Goal: Find specific fact: Find specific fact

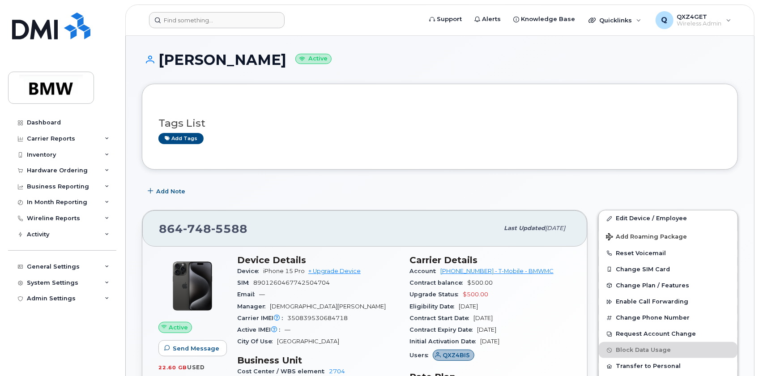
click at [209, 26] on header "Support Alerts Knowledge Base Quicklinks Suspend / Cancel Device Change SIM Car…" at bounding box center [439, 19] width 629 height 31
click at [217, 20] on input at bounding box center [217, 20] width 136 height 16
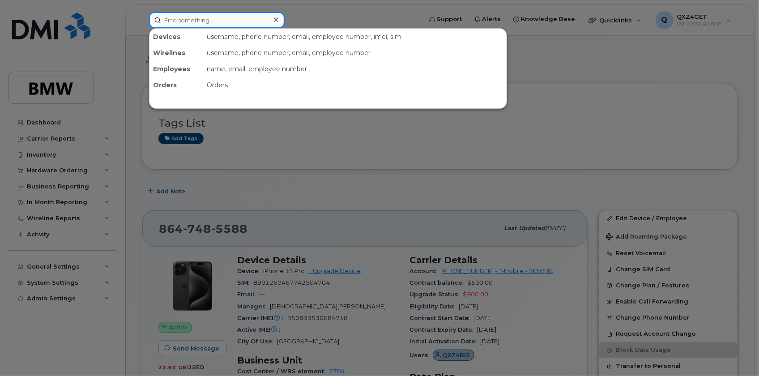
click at [218, 20] on input at bounding box center [217, 20] width 136 height 16
drag, startPoint x: 218, startPoint y: 20, endPoint x: 168, endPoint y: 17, distance: 50.2
click at [168, 17] on input at bounding box center [217, 20] width 136 height 16
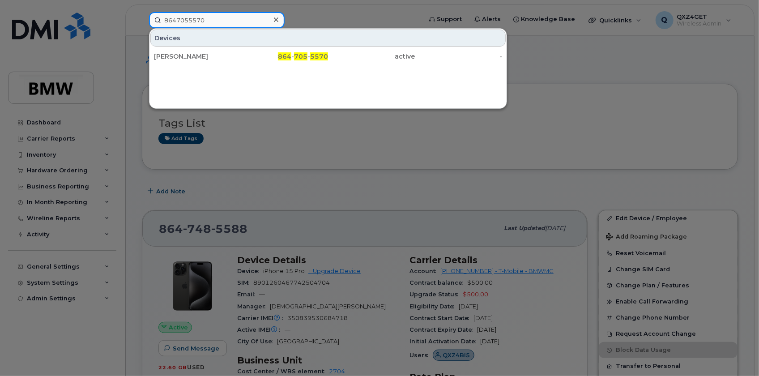
type input "8647055570"
click at [278, 20] on div at bounding box center [275, 19] width 13 height 13
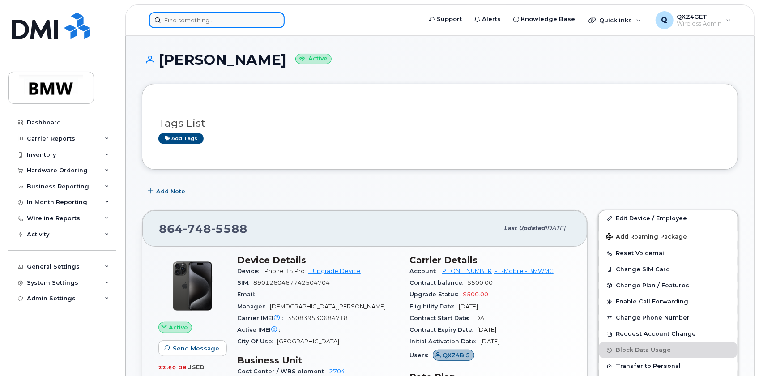
click at [173, 19] on input at bounding box center [217, 20] width 136 height 16
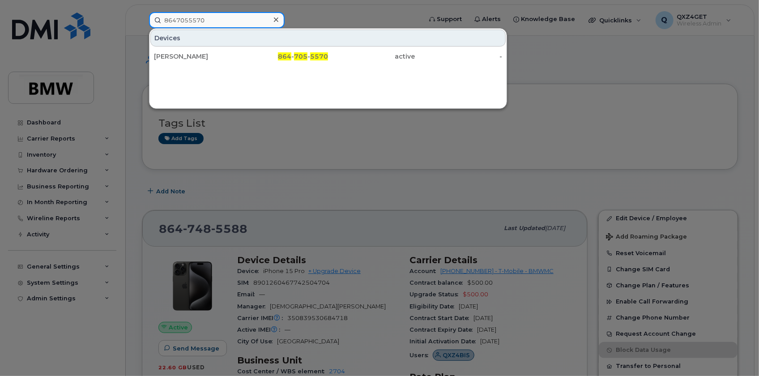
type input "8647055570"
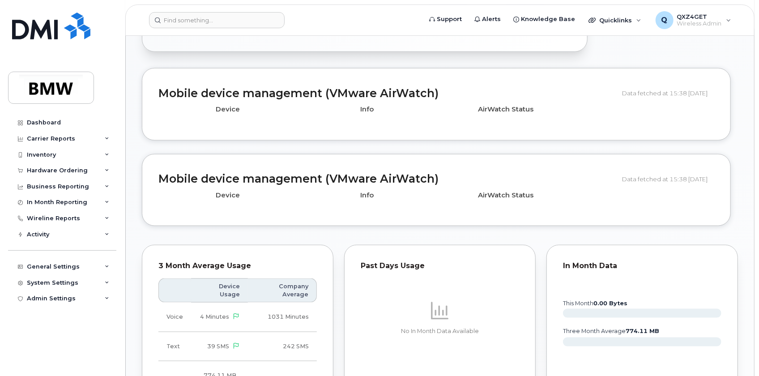
scroll to position [488, 0]
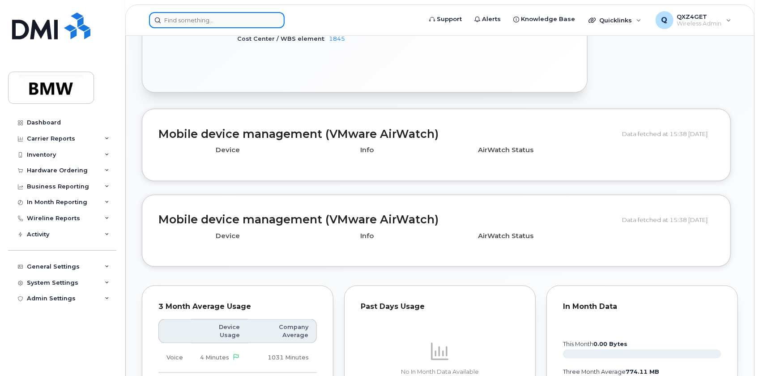
click at [204, 21] on input at bounding box center [217, 20] width 136 height 16
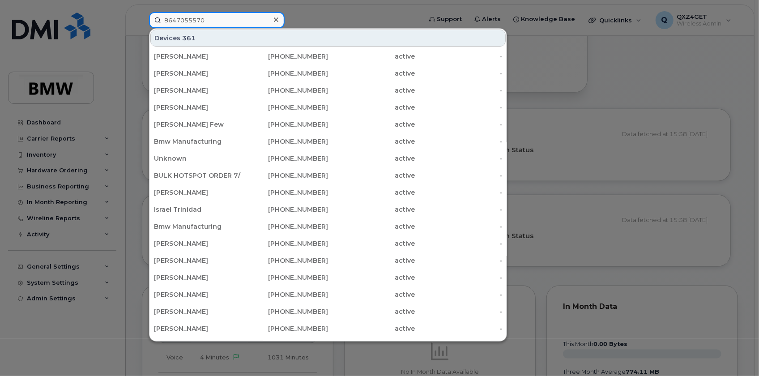
type input "8647055570"
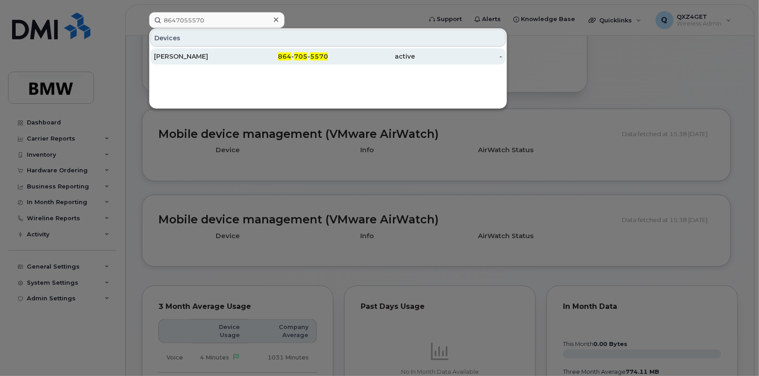
click at [178, 54] on div "[PERSON_NAME]" at bounding box center [197, 56] width 87 height 9
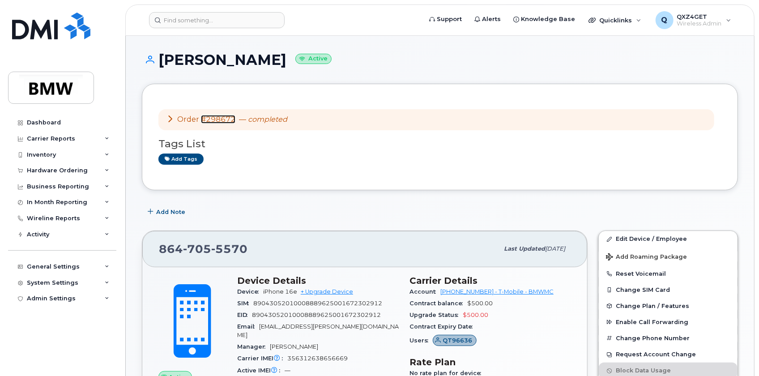
click at [220, 121] on link "#298672" at bounding box center [218, 119] width 34 height 9
click at [226, 20] on input at bounding box center [217, 20] width 136 height 16
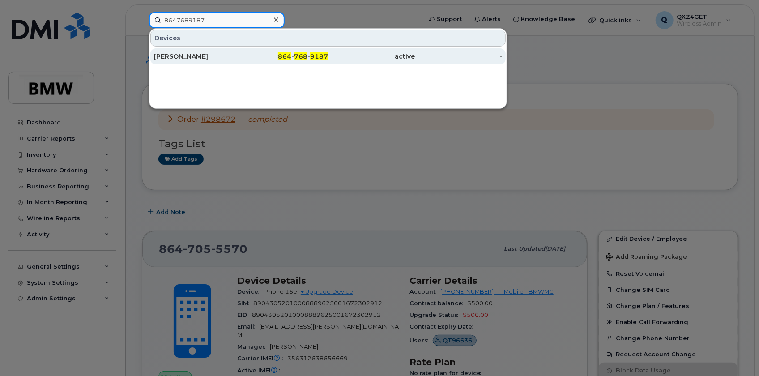
type input "8647689187"
click at [196, 57] on div "Marcus Branner" at bounding box center [197, 56] width 87 height 9
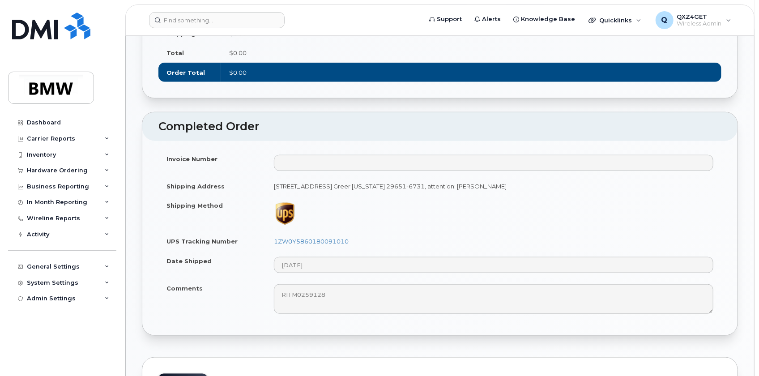
scroll to position [488, 0]
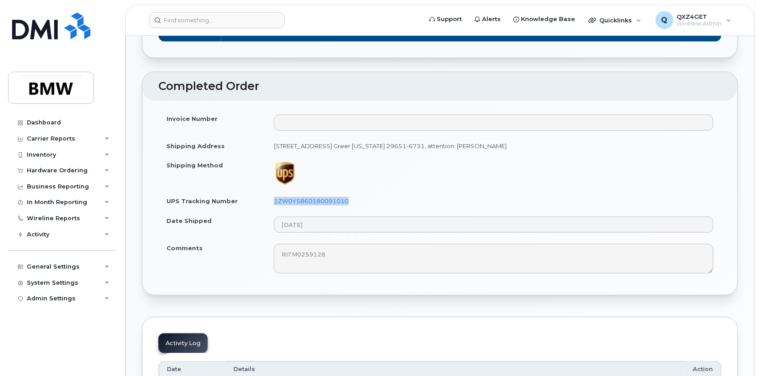
drag, startPoint x: 354, startPoint y: 196, endPoint x: 272, endPoint y: 200, distance: 82.4
click at [272, 200] on td "1ZW0Y5860180091010" at bounding box center [494, 201] width 456 height 20
copy link "1ZW0Y5860180091010"
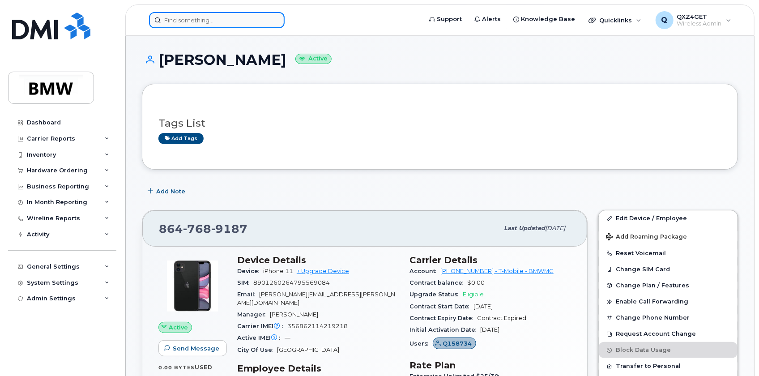
click at [183, 20] on input at bounding box center [217, 20] width 136 height 16
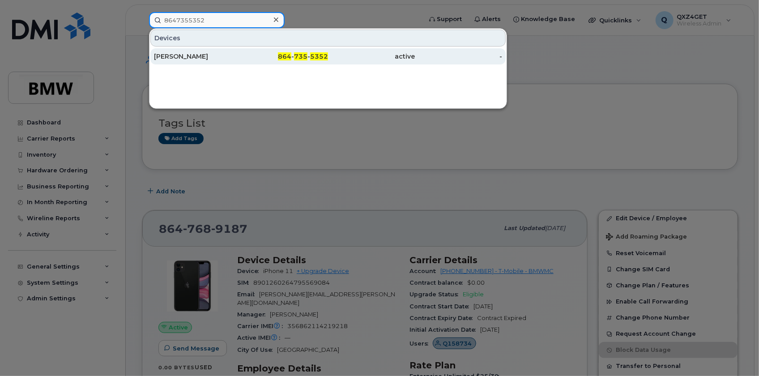
type input "8647355352"
click at [169, 54] on div "[PERSON_NAME]" at bounding box center [197, 56] width 87 height 9
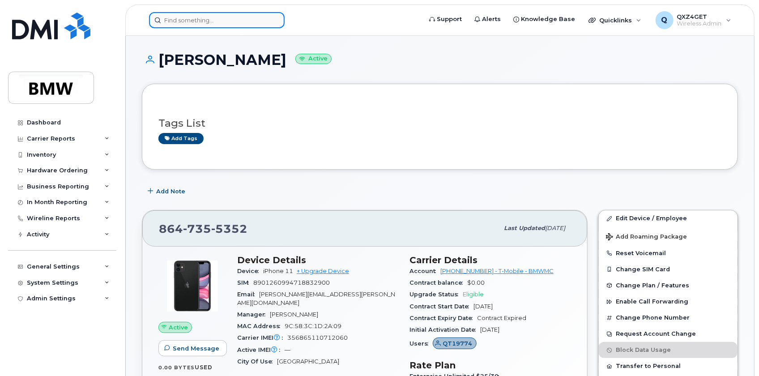
click at [221, 21] on input at bounding box center [217, 20] width 136 height 16
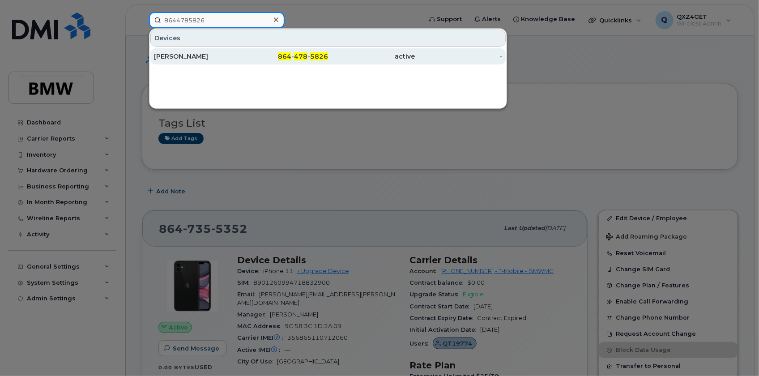
type input "8644785826"
click at [174, 58] on div "[PERSON_NAME]" at bounding box center [197, 56] width 87 height 9
